Goal: Task Accomplishment & Management: Use online tool/utility

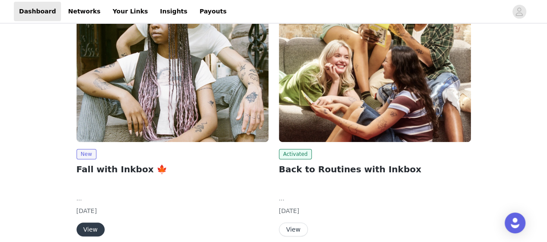
scroll to position [216, 0]
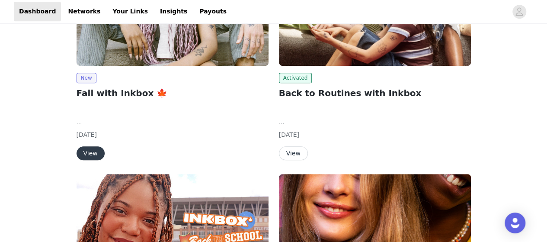
click at [292, 155] on button "View" at bounding box center [293, 153] width 29 height 14
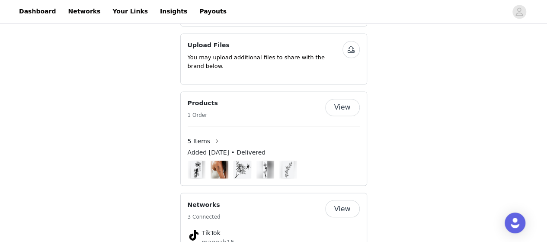
scroll to position [649, 0]
click at [265, 160] on img at bounding box center [265, 169] width 4 height 18
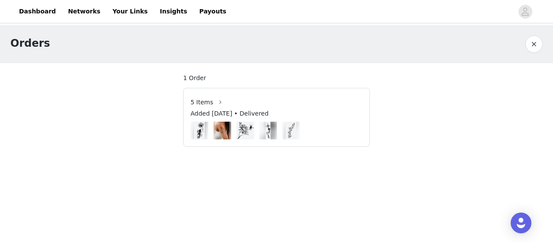
click at [268, 131] on img at bounding box center [268, 131] width 4 height 18
click at [206, 98] on span "5 Items" at bounding box center [202, 102] width 23 height 9
click at [214, 104] on button "button" at bounding box center [221, 102] width 14 height 14
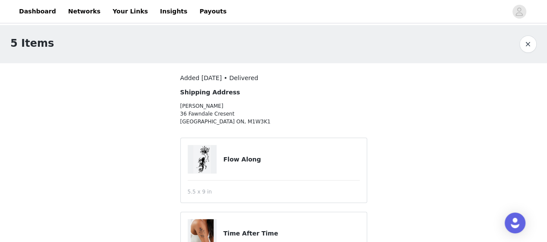
click at [528, 40] on button "button" at bounding box center [527, 43] width 17 height 17
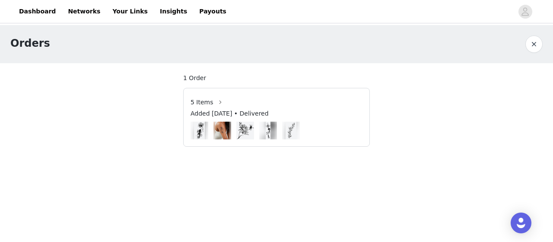
click at [525, 43] on div "Orders" at bounding box center [267, 43] width 515 height 16
click at [535, 44] on button "button" at bounding box center [534, 43] width 17 height 17
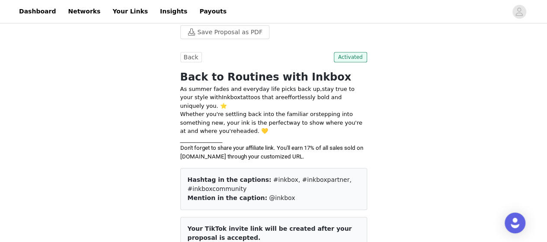
scroll to position [343, 0]
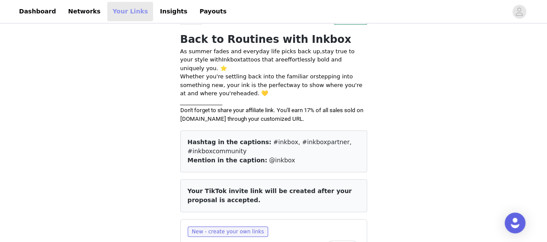
click at [117, 17] on link "Your Links" at bounding box center [130, 11] width 46 height 19
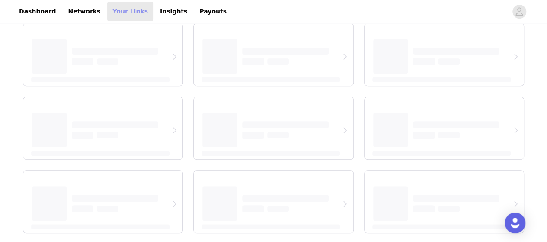
scroll to position [135, 0]
select select "12"
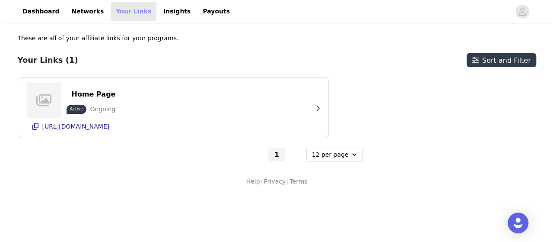
scroll to position [0, 0]
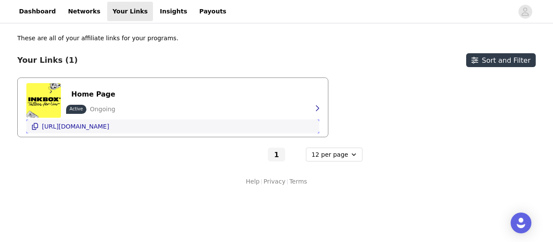
click at [109, 127] on p "[URL][DOMAIN_NAME]" at bounding box center [75, 126] width 67 height 7
